Goal: Task Accomplishment & Management: Manage account settings

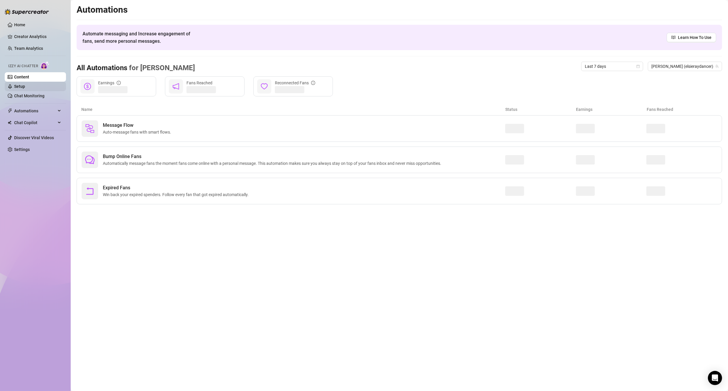
click at [25, 86] on link "Setup" at bounding box center [19, 86] width 11 height 5
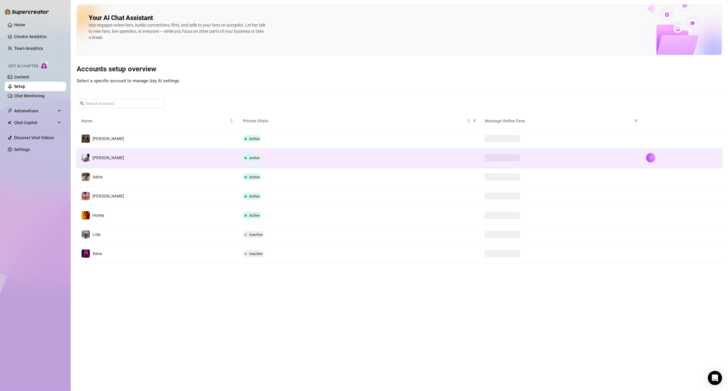
click at [160, 158] on td "[PERSON_NAME]" at bounding box center [157, 157] width 161 height 19
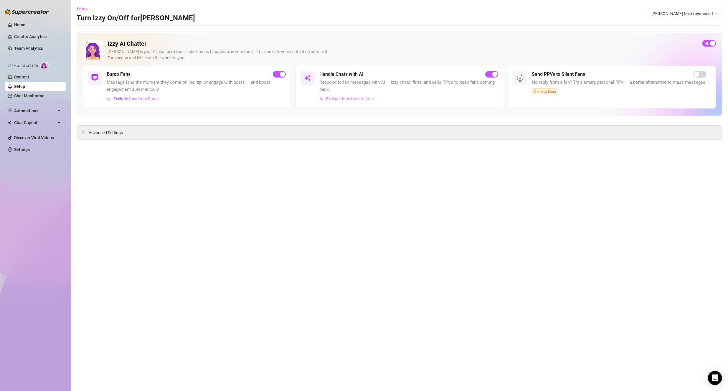
click at [344, 100] on span "Exclude fans from AI Chat" at bounding box center [350, 98] width 48 height 5
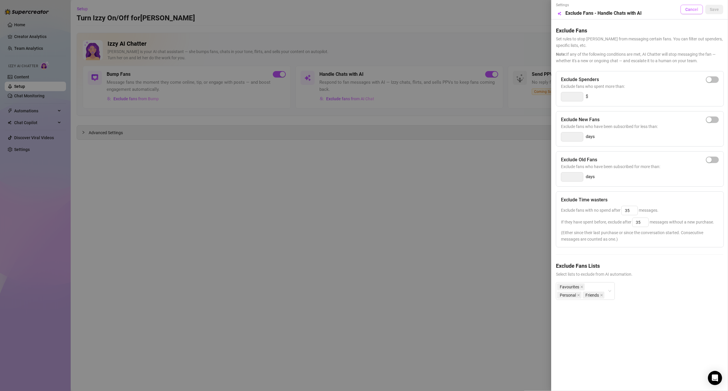
click at [699, 12] on button "Cancel" at bounding box center [692, 9] width 22 height 9
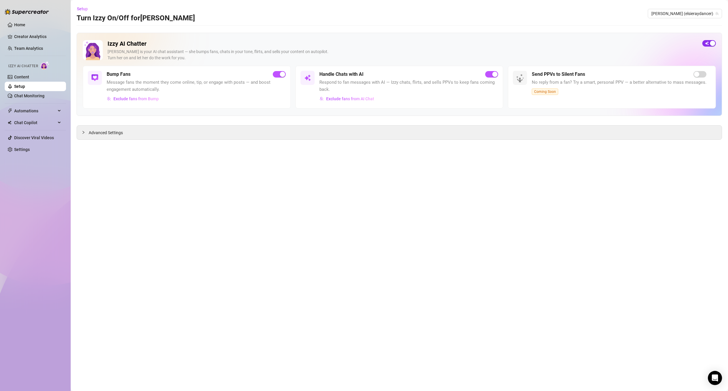
click at [709, 42] on span "button" at bounding box center [710, 43] width 14 height 6
click at [703, 42] on div "button" at bounding box center [705, 43] width 5 height 5
